Goal: Information Seeking & Learning: Learn about a topic

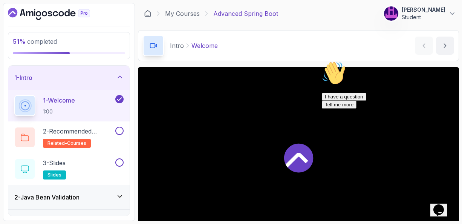
click at [322, 61] on icon "Chat attention grabber" at bounding box center [322, 61] width 0 height 0
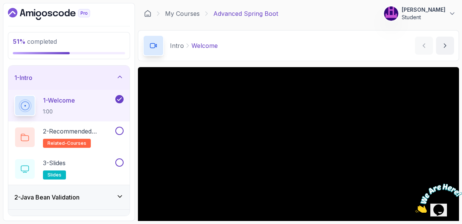
click at [57, 96] on p "1 - Welcome" at bounding box center [59, 100] width 32 height 9
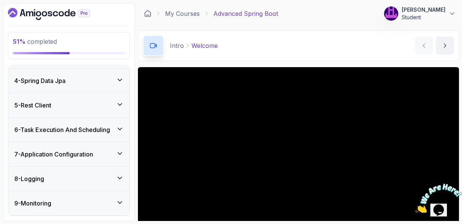
scroll to position [166, 0]
click at [121, 126] on icon at bounding box center [120, 129] width 8 height 8
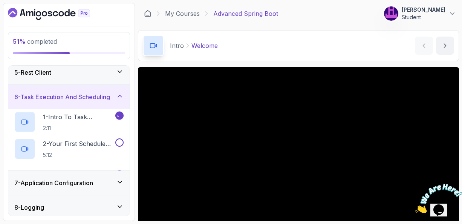
scroll to position [71, 0]
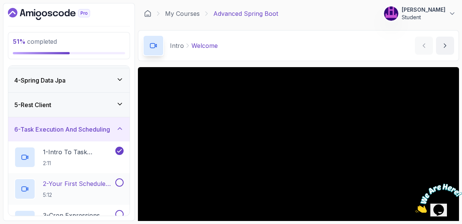
click at [70, 184] on p "2 - Your First Scheduled Task" at bounding box center [78, 183] width 71 height 9
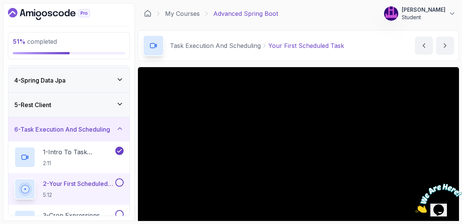
click at [332, 57] on div "Task Execution And Scheduling Your First Scheduled Task Your First Scheduled Ta…" at bounding box center [298, 45] width 321 height 31
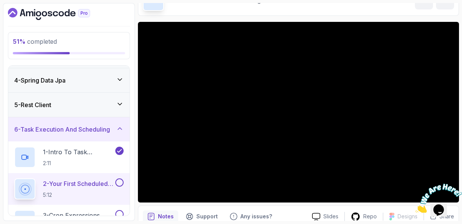
scroll to position [30, 0]
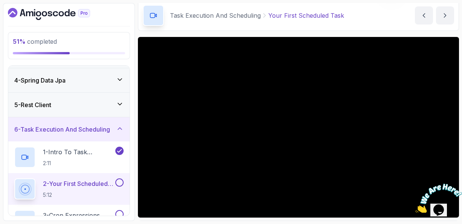
click at [64, 183] on p "2 - Your First Scheduled Task" at bounding box center [78, 183] width 71 height 9
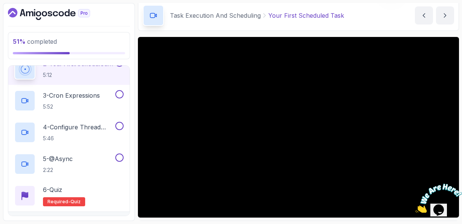
scroll to position [192, 0]
